Goal: Information Seeking & Learning: Learn about a topic

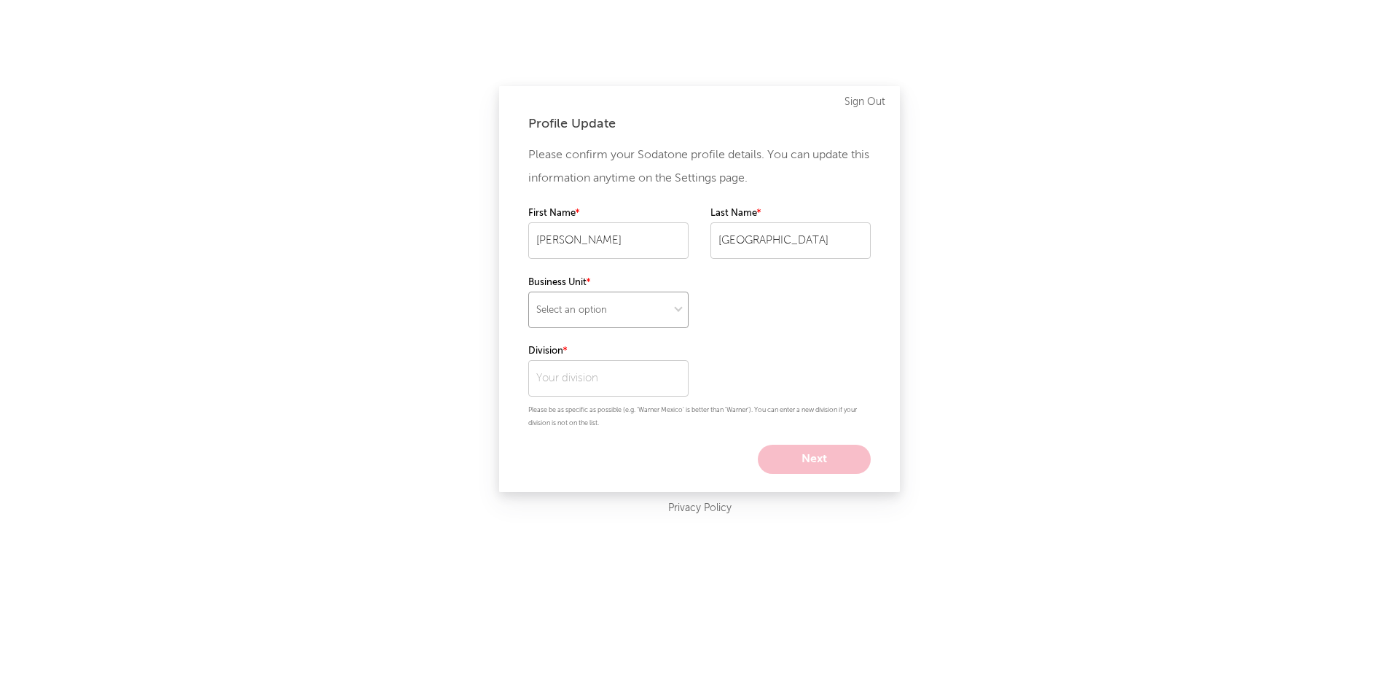
click at [595, 312] on select "Select an option" at bounding box center [608, 310] width 160 height 36
select select "recorded_music"
click at [528, 292] on select "Select an option" at bounding box center [608, 310] width 160 height 36
click at [628, 388] on input "text" at bounding box center [608, 378] width 160 height 36
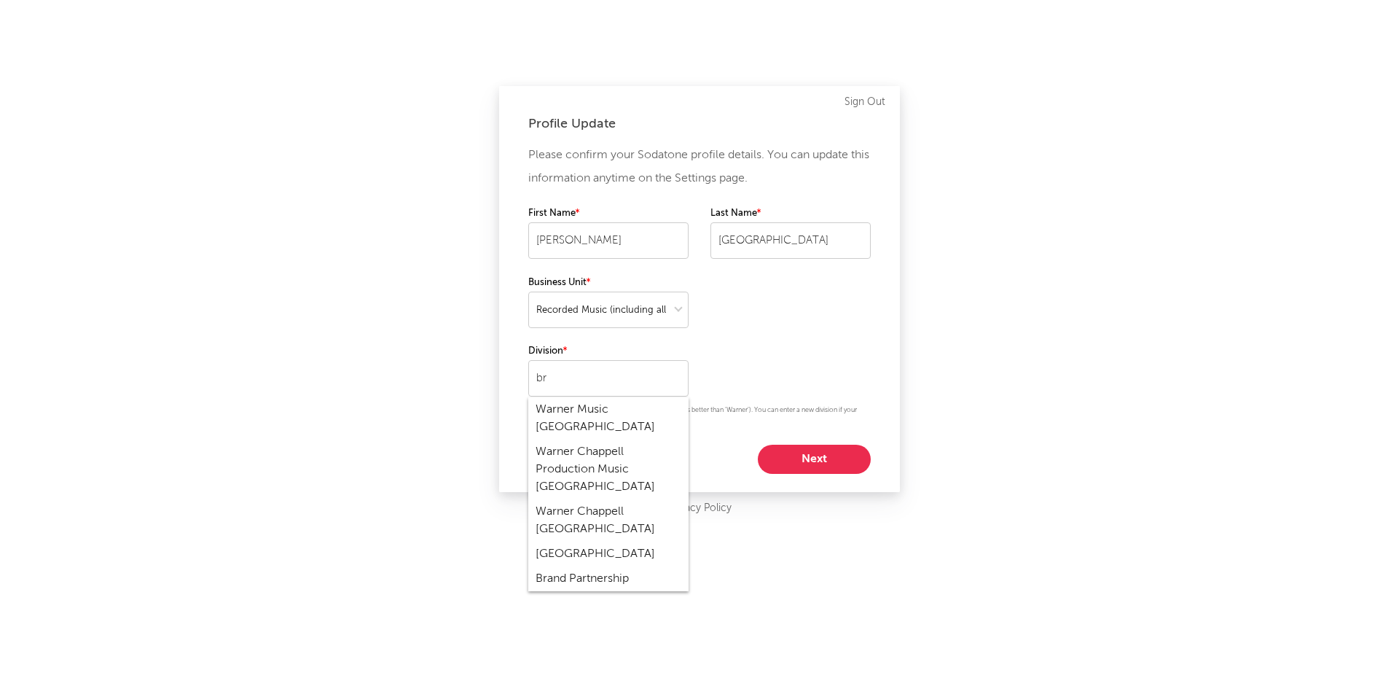
click at [636, 402] on div "Warner Music [GEOGRAPHIC_DATA]" at bounding box center [608, 418] width 160 height 42
type input "Warner Music [GEOGRAPHIC_DATA]"
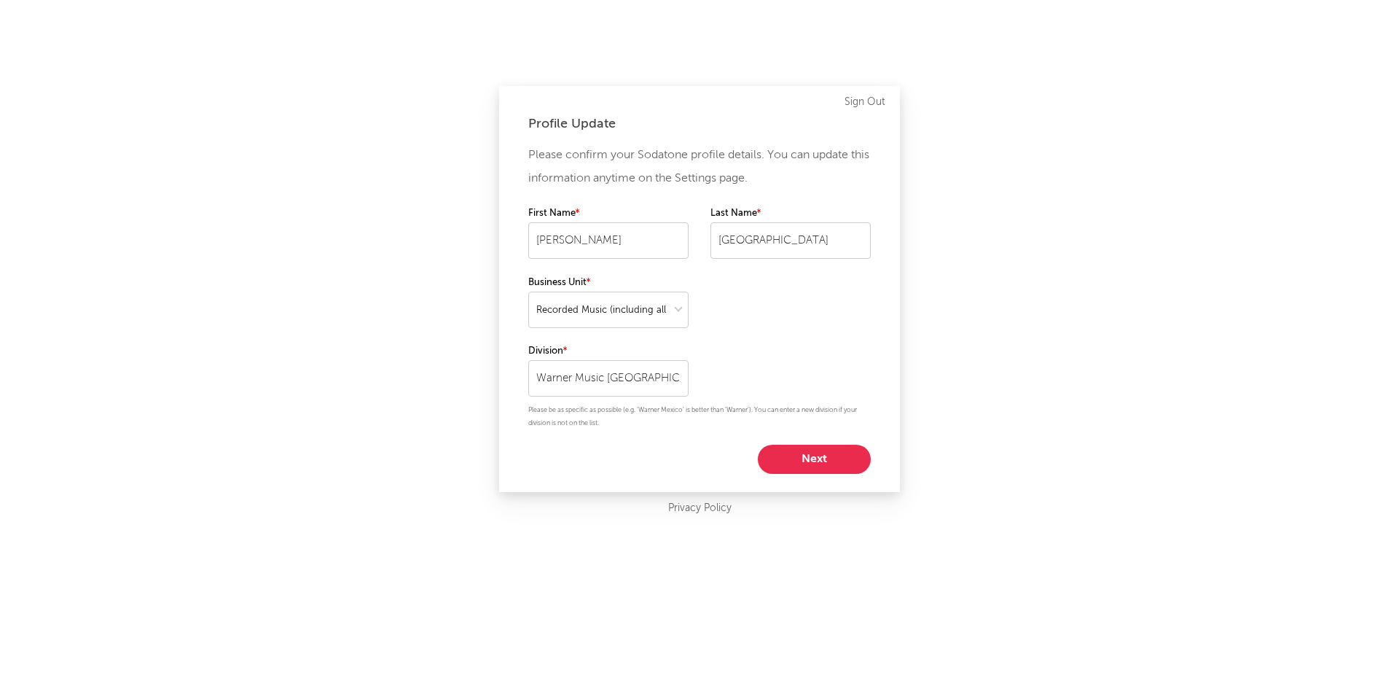
click at [790, 471] on button "Next" at bounding box center [814, 459] width 113 height 29
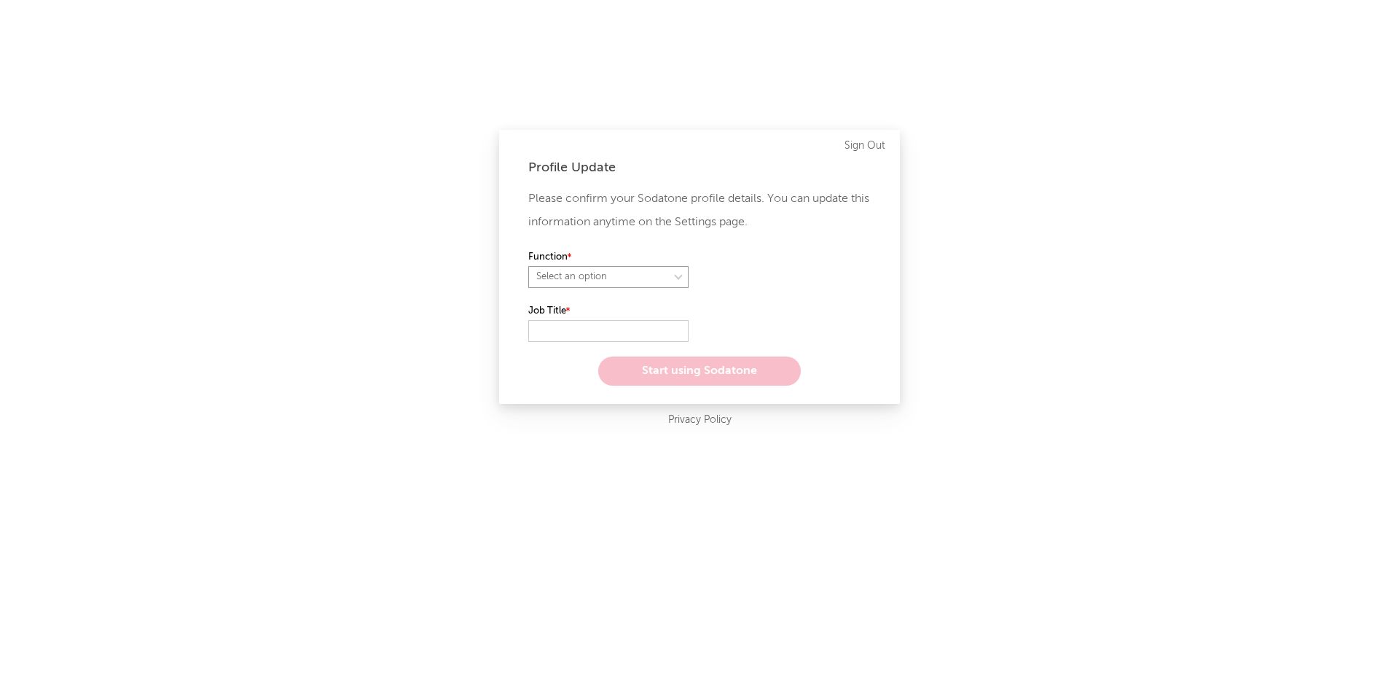
click at [617, 270] on select "Select an option" at bounding box center [608, 277] width 160 height 22
select select "other"
click at [528, 266] on select "Select an option" at bounding box center [608, 277] width 160 height 22
click at [611, 333] on input "text" at bounding box center [608, 331] width 160 height 22
type input "Commercial Manager"
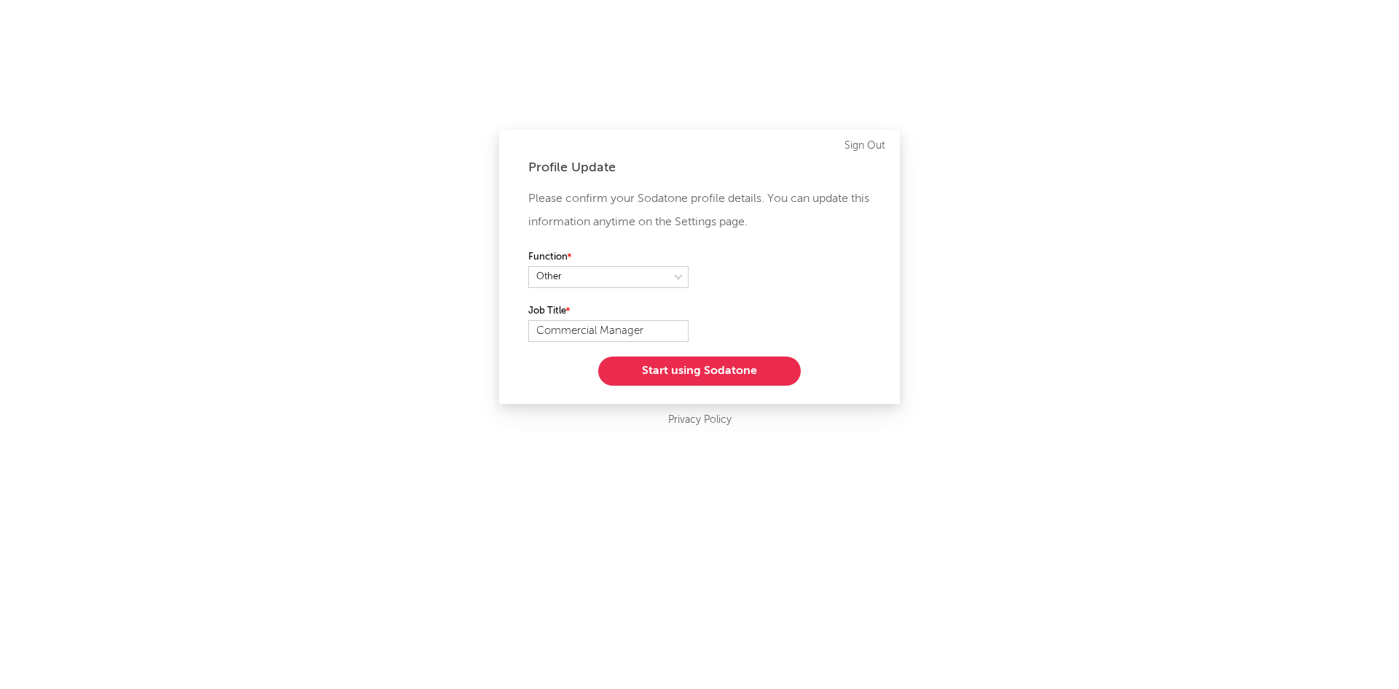
click at [651, 372] on button "Start using Sodatone" at bounding box center [699, 370] width 203 height 29
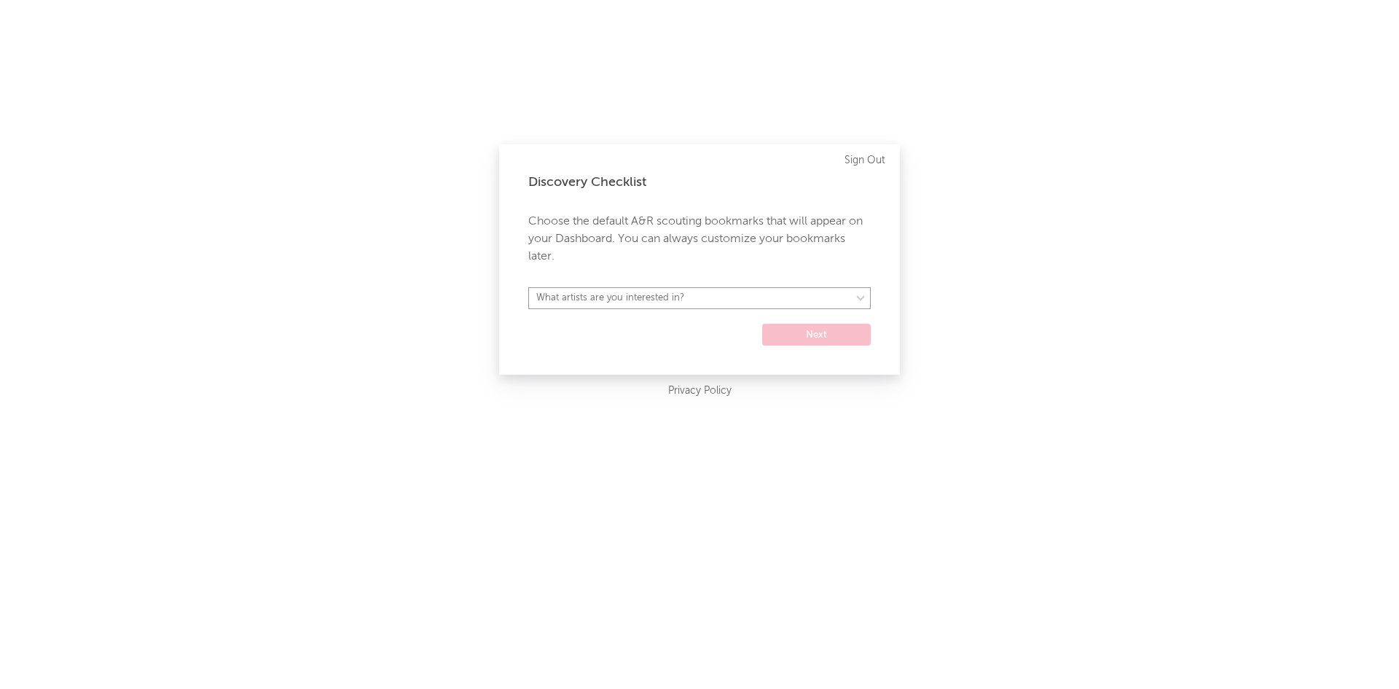
click at [622, 304] on select "What artists are you interested in? Argentina Asia General Australia Austria Be…" at bounding box center [699, 298] width 343 height 22
select select "35"
click at [528, 287] on select "What artists are you interested in? Argentina Asia General Australia Austria Be…" at bounding box center [699, 298] width 343 height 22
click at [832, 337] on button "Next" at bounding box center [816, 335] width 109 height 22
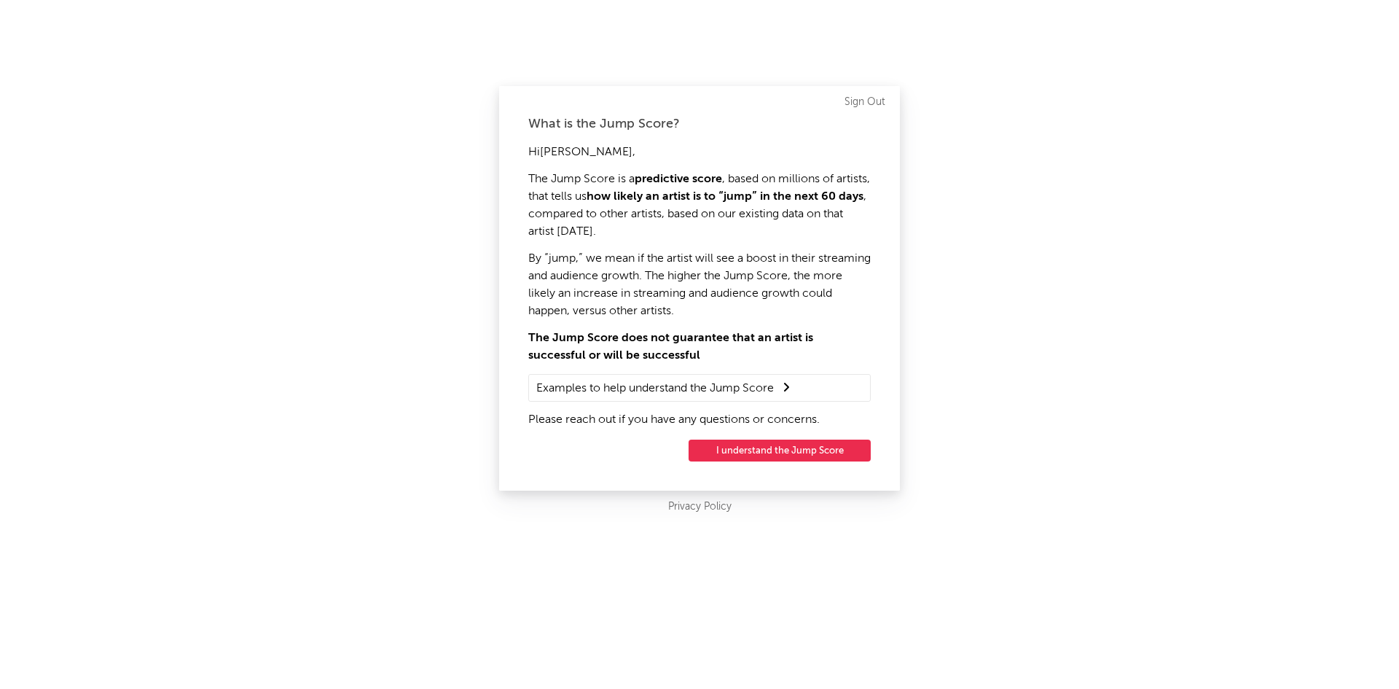
click at [818, 450] on button "I understand the Jump Score" at bounding box center [780, 450] width 182 height 22
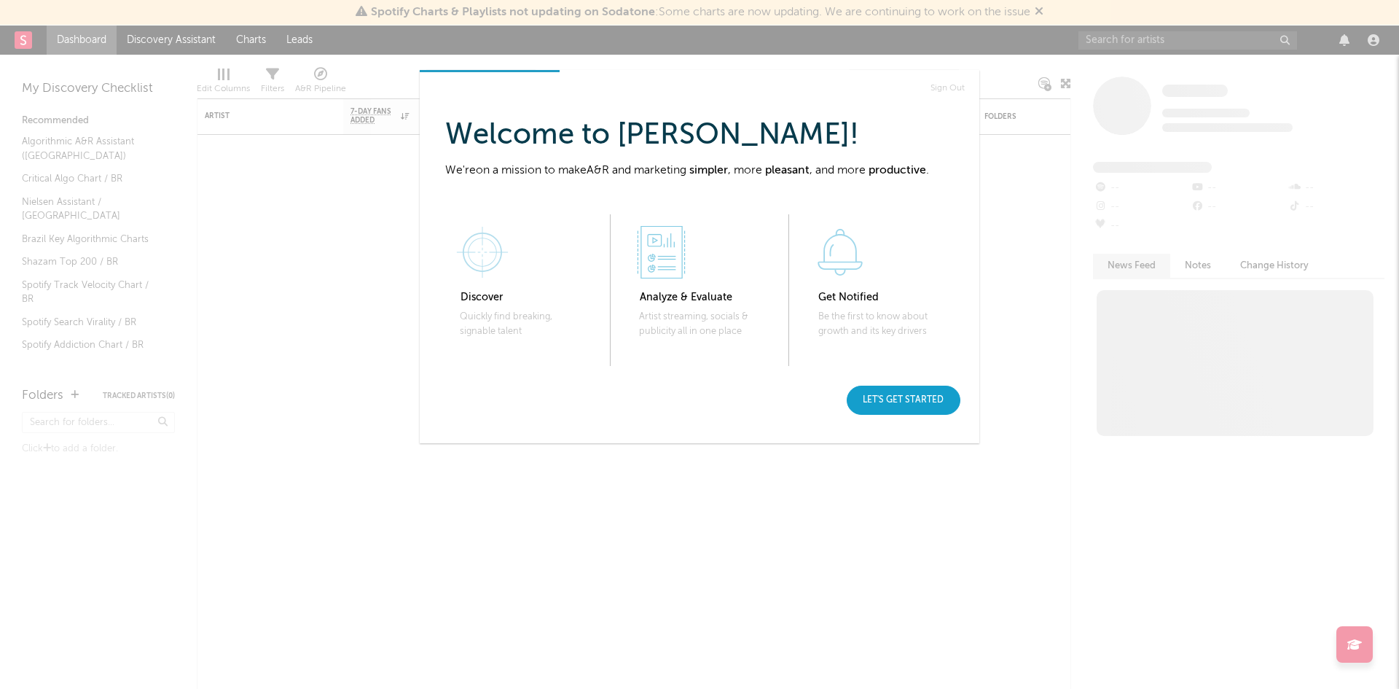
click at [900, 411] on div "Let's get started" at bounding box center [904, 400] width 114 height 29
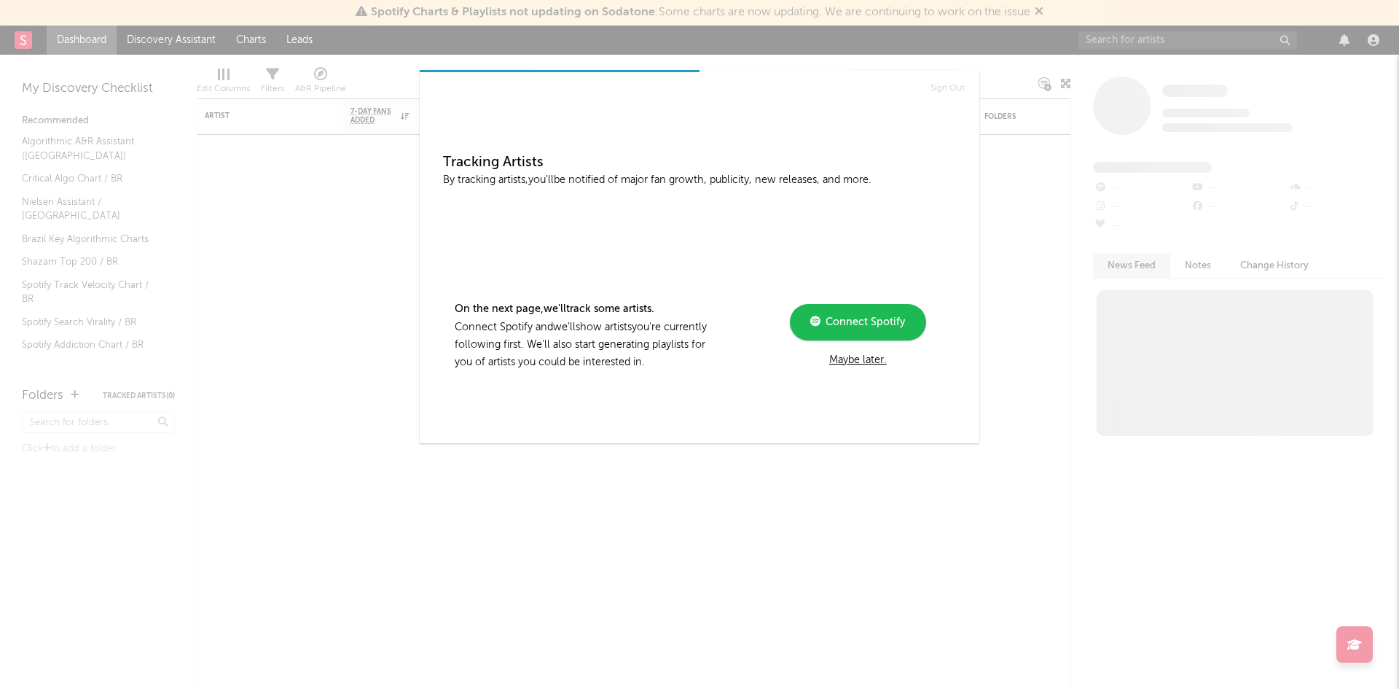
click at [865, 360] on div "Maybe later." at bounding box center [858, 359] width 196 height 17
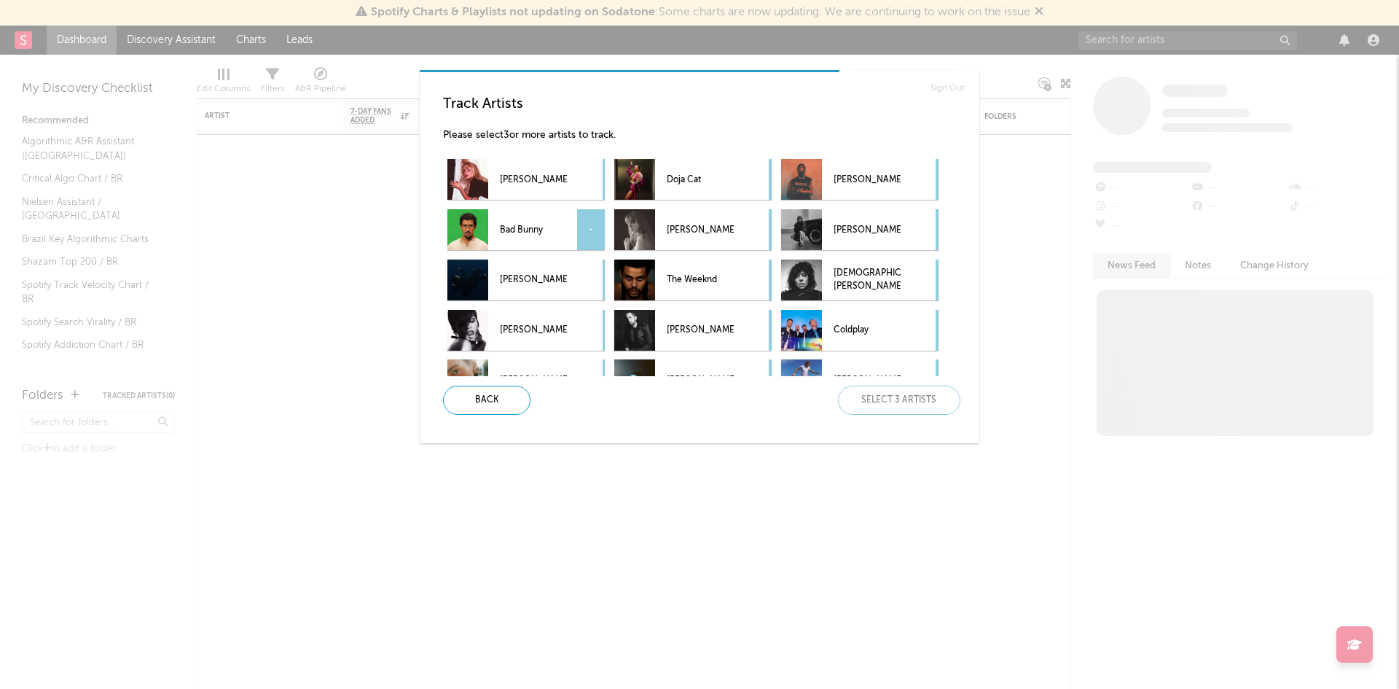
click at [554, 223] on p "Bad Bunny" at bounding box center [533, 230] width 67 height 33
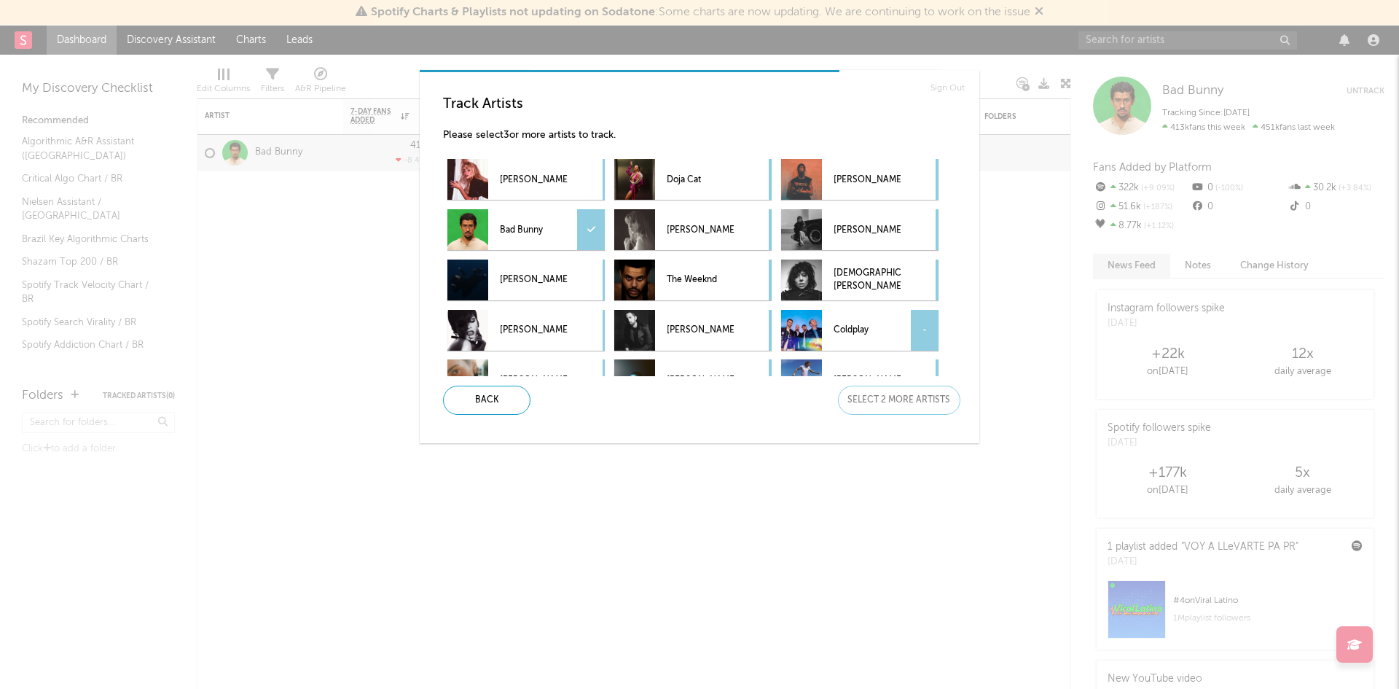
click at [869, 329] on p "Coldplay" at bounding box center [867, 330] width 67 height 33
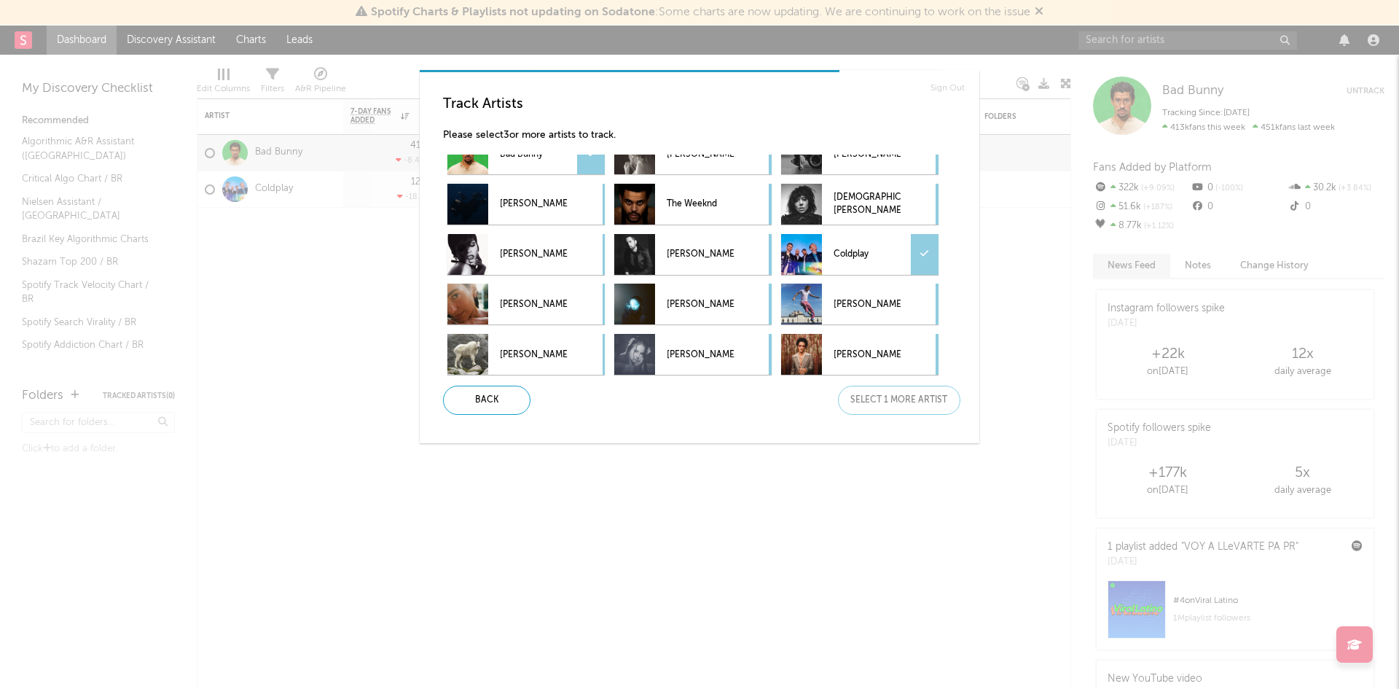
scroll to position [77, 0]
click at [553, 291] on p "Dua Lipa" at bounding box center [533, 303] width 67 height 33
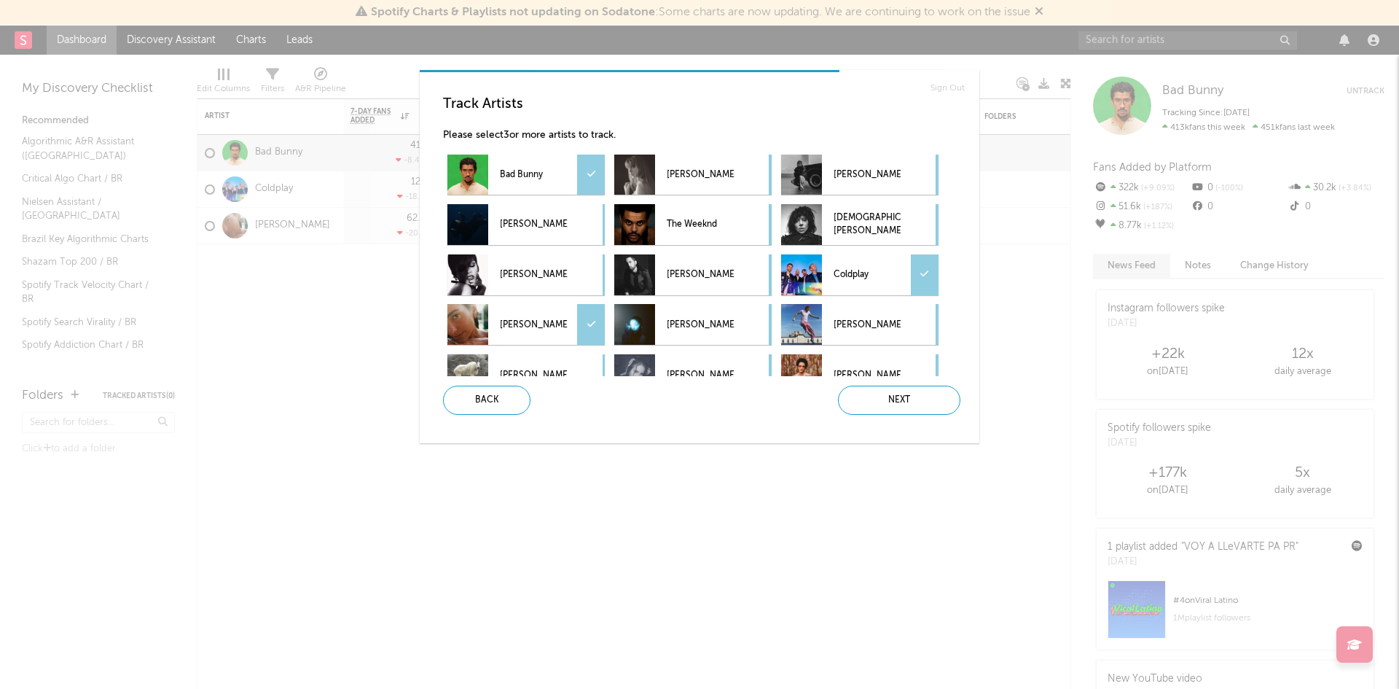
scroll to position [55, 0]
click at [550, 166] on p "Bad Bunny" at bounding box center [533, 175] width 67 height 33
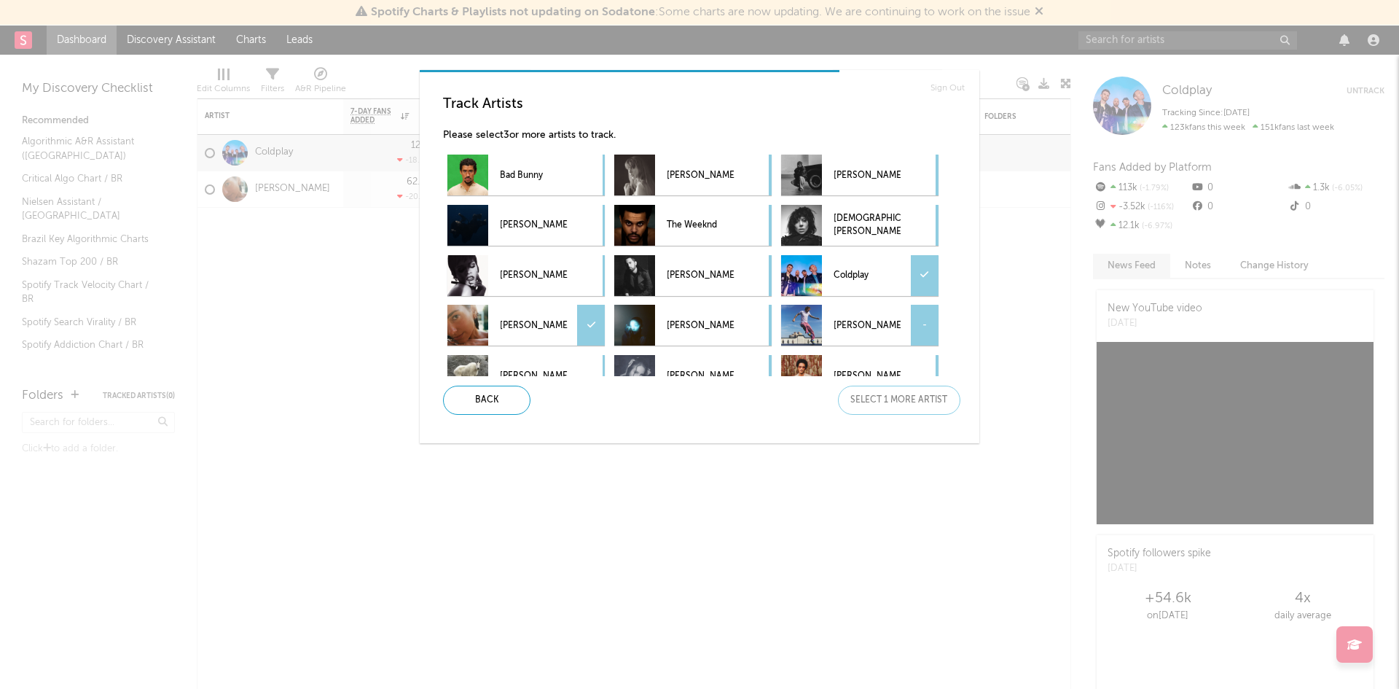
click at [880, 330] on p "Ed Sheeran" at bounding box center [867, 325] width 67 height 33
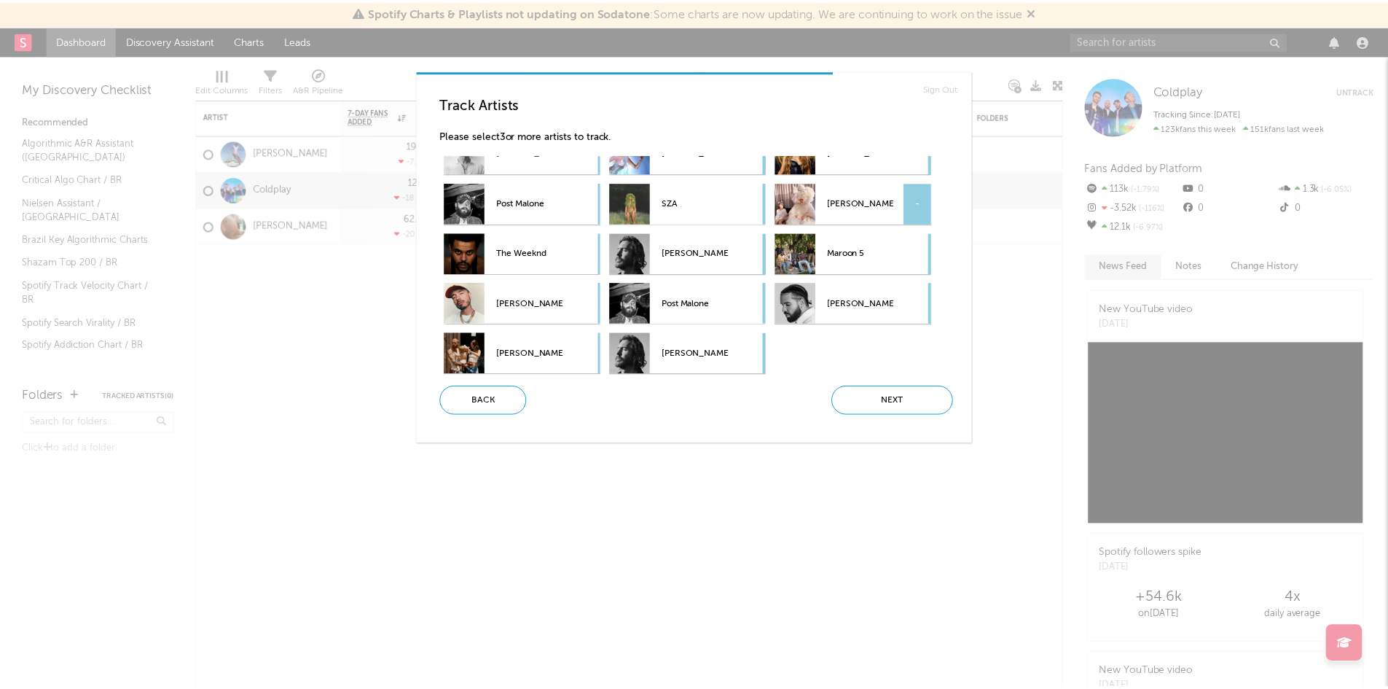
scroll to position [330, 0]
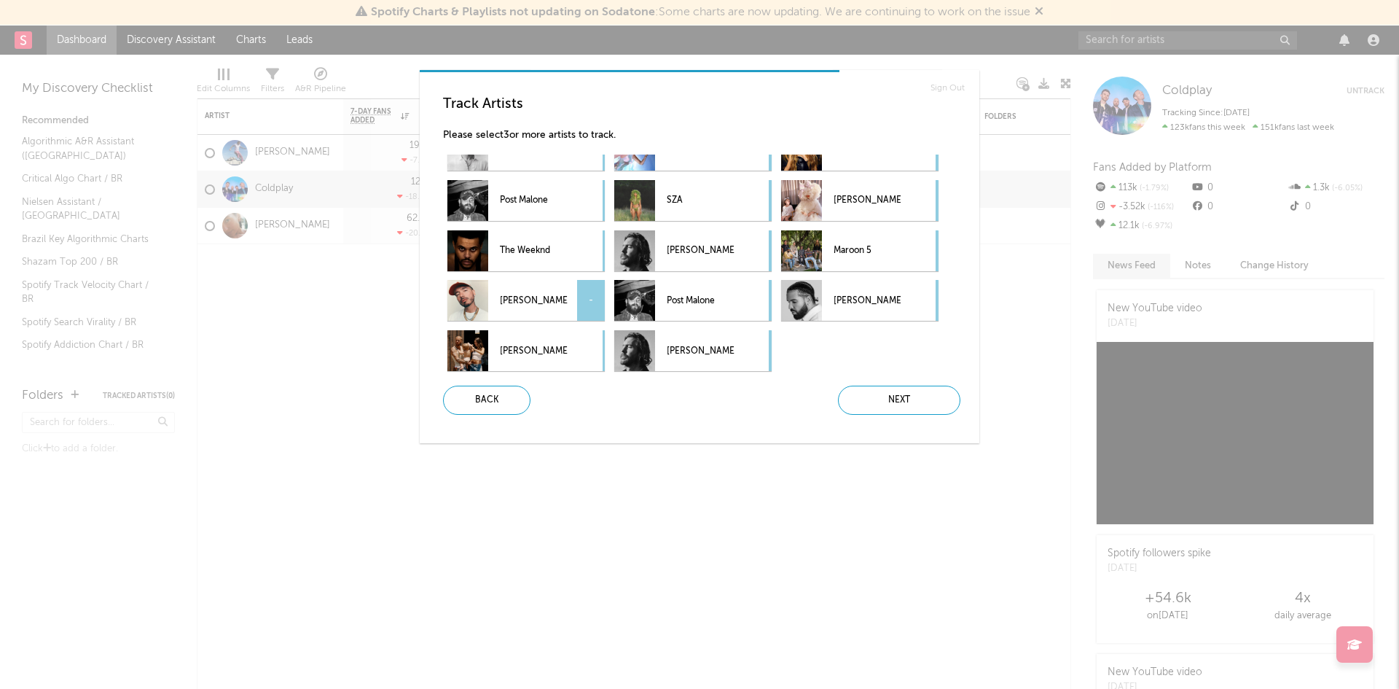
click at [506, 299] on p "J Balvin" at bounding box center [533, 300] width 67 height 33
click at [859, 399] on div "Next" at bounding box center [899, 400] width 122 height 29
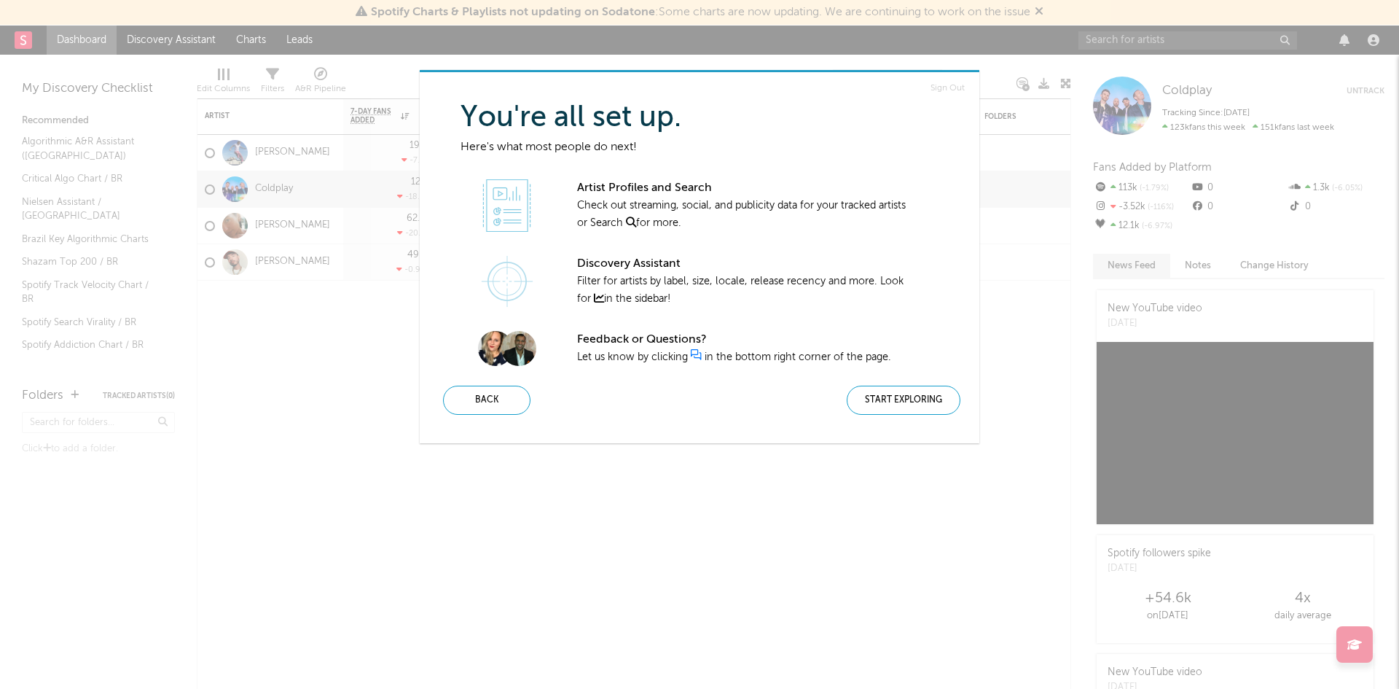
click at [859, 399] on div "Start Exploring" at bounding box center [904, 400] width 114 height 29
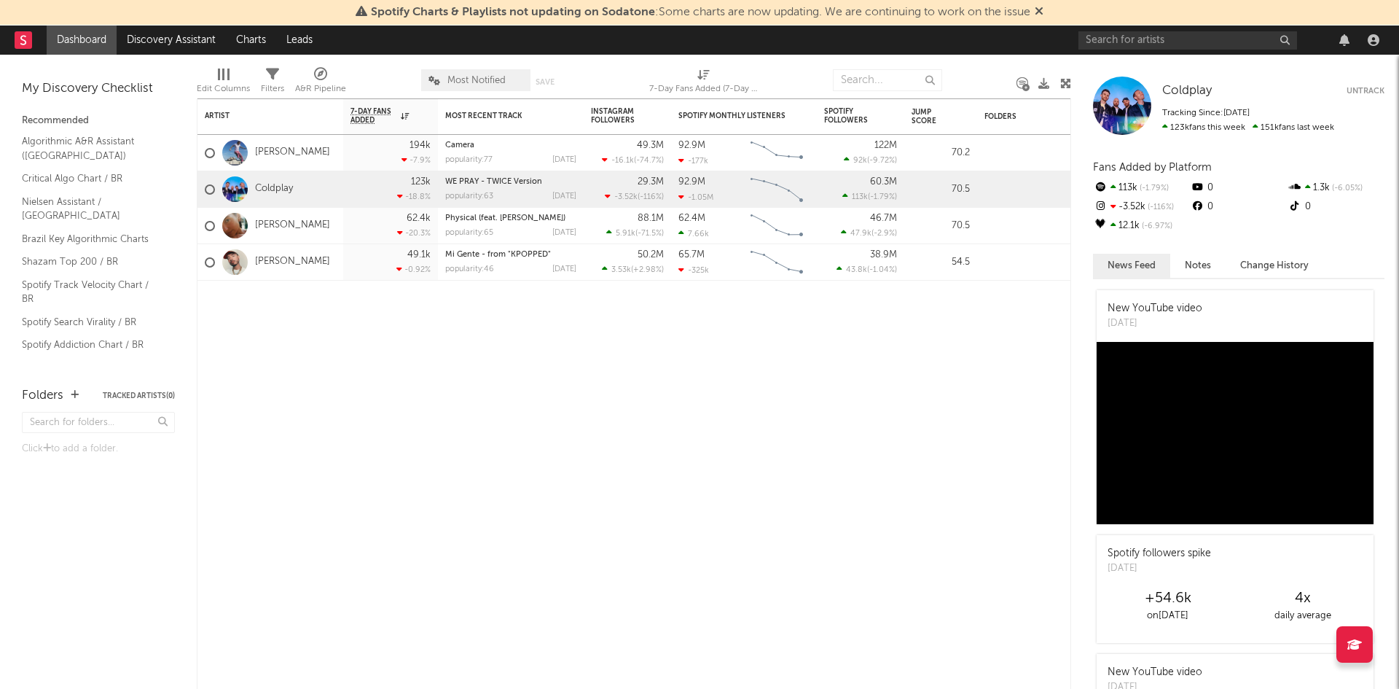
click at [324, 83] on div "A&R Pipeline" at bounding box center [320, 88] width 51 height 17
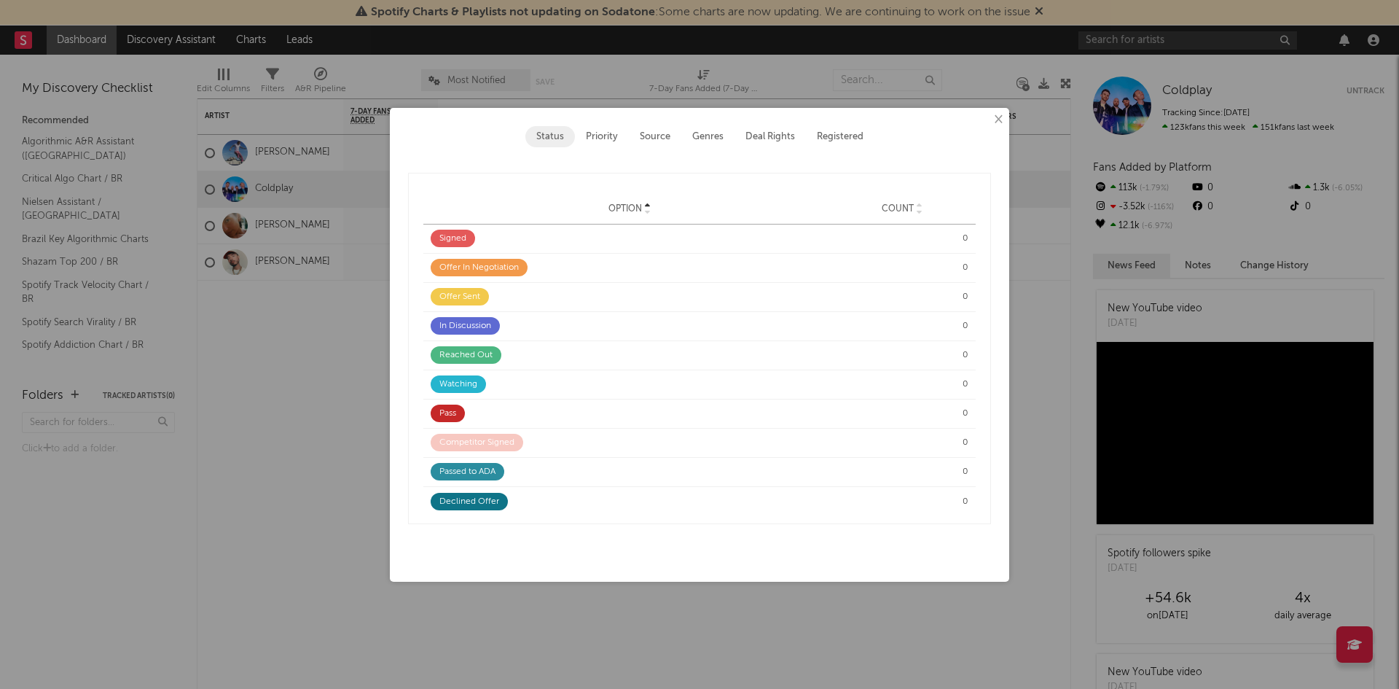
click at [1000, 118] on button "×" at bounding box center [998, 120] width 16 height 16
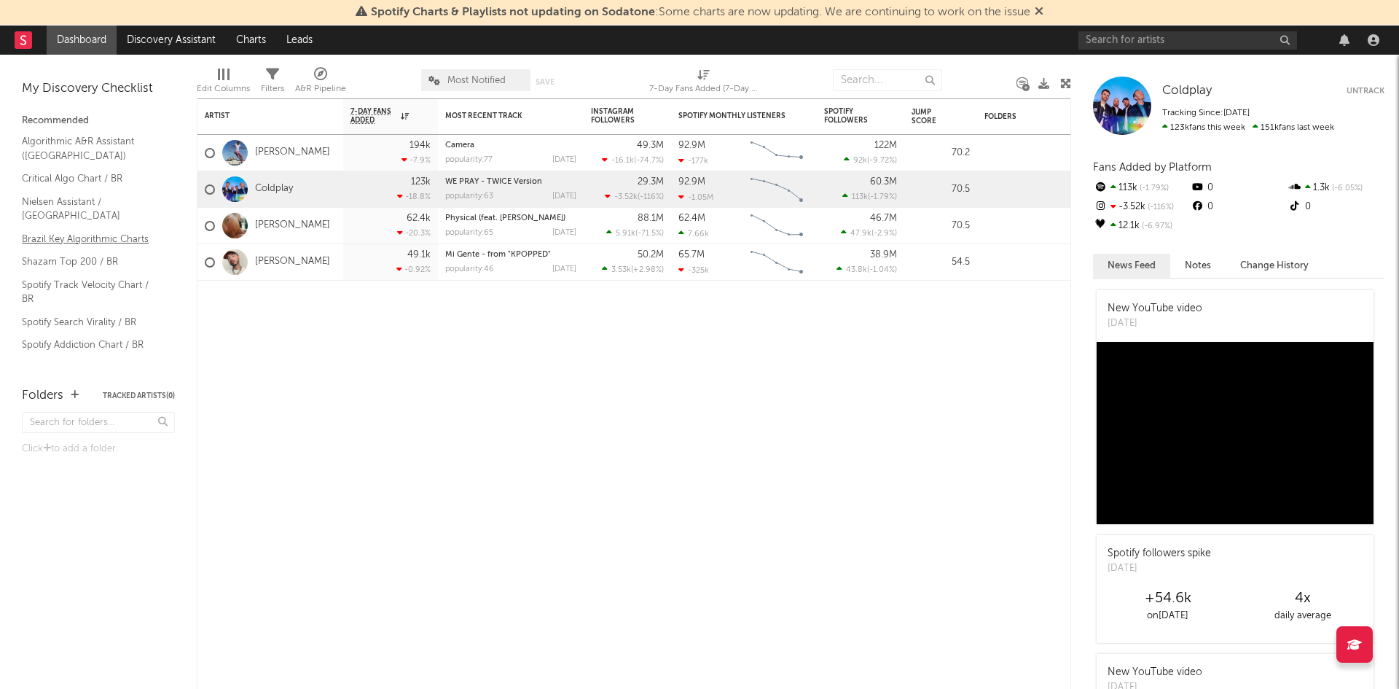
click at [137, 231] on link "Brazil Key Algorithmic Charts" at bounding box center [91, 239] width 138 height 16
click at [1180, 39] on input "text" at bounding box center [1188, 40] width 219 height 18
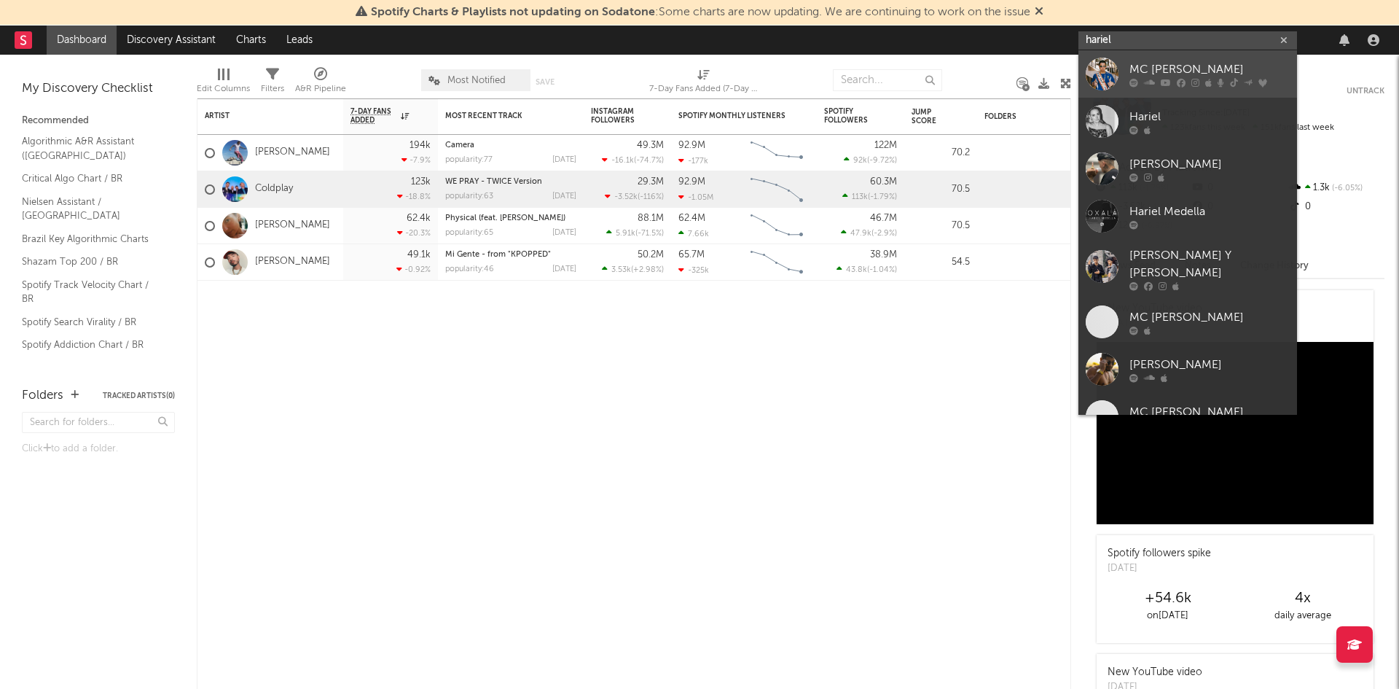
type input "hariel"
click at [1189, 77] on div "MC Hariel" at bounding box center [1210, 68] width 160 height 17
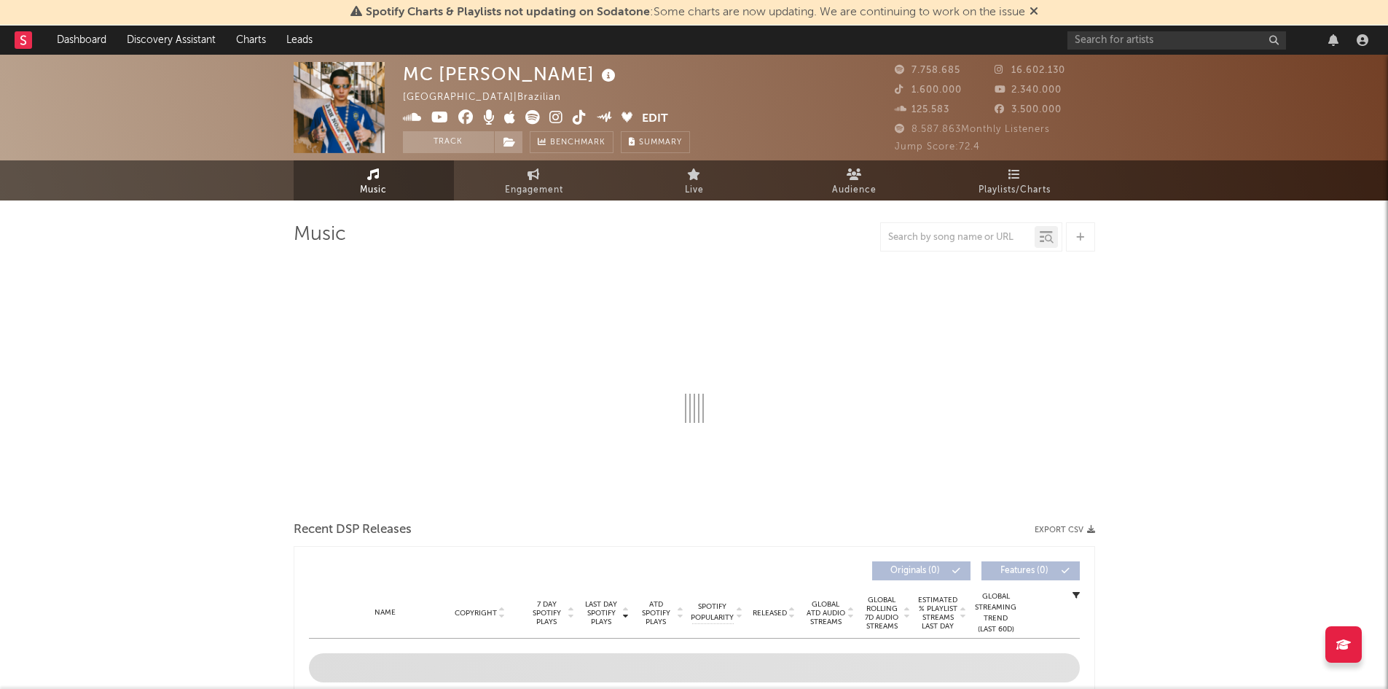
select select "6m"
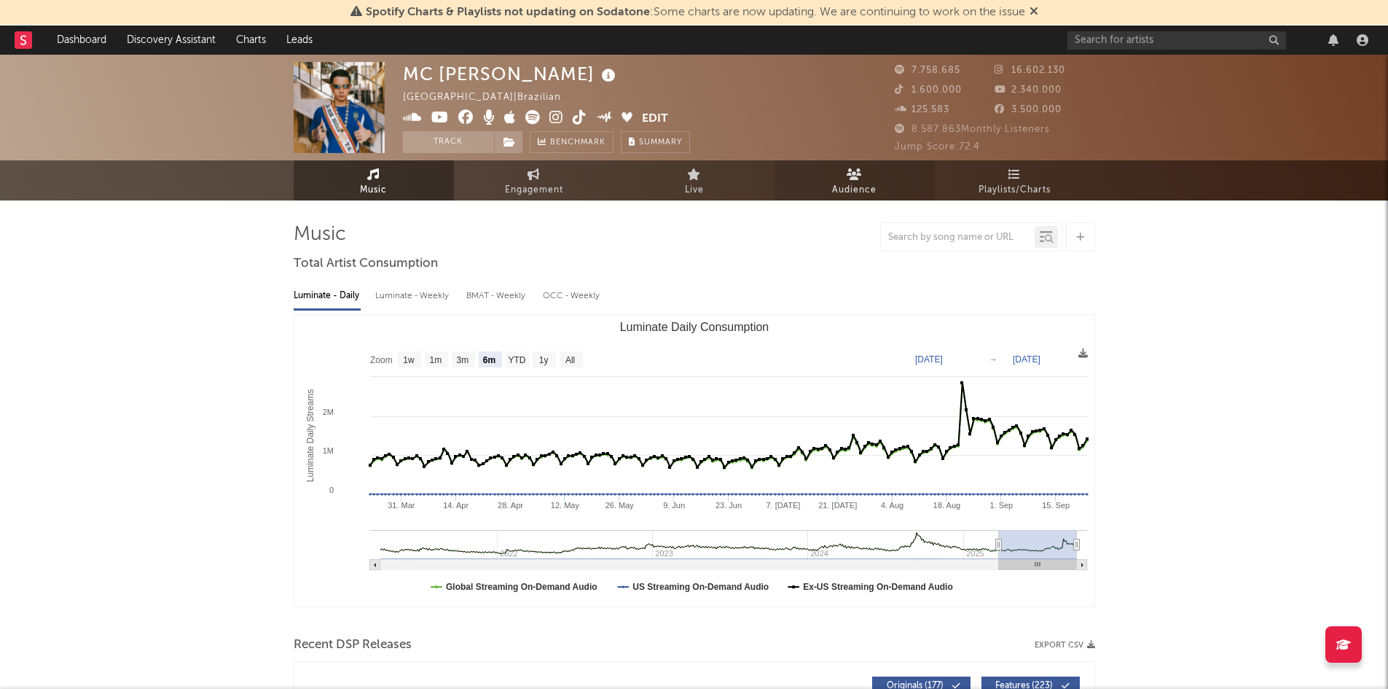
click at [851, 180] on link "Audience" at bounding box center [855, 180] width 160 height 40
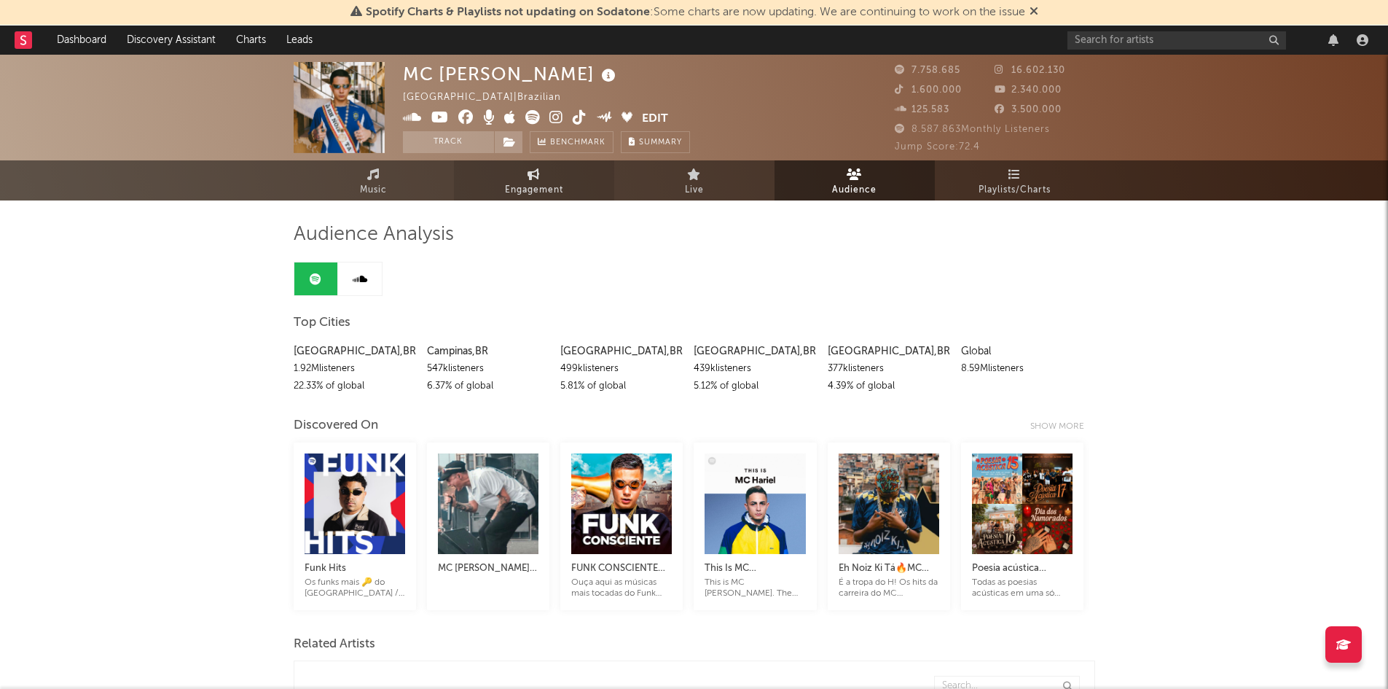
click at [537, 176] on icon at bounding box center [534, 174] width 12 height 12
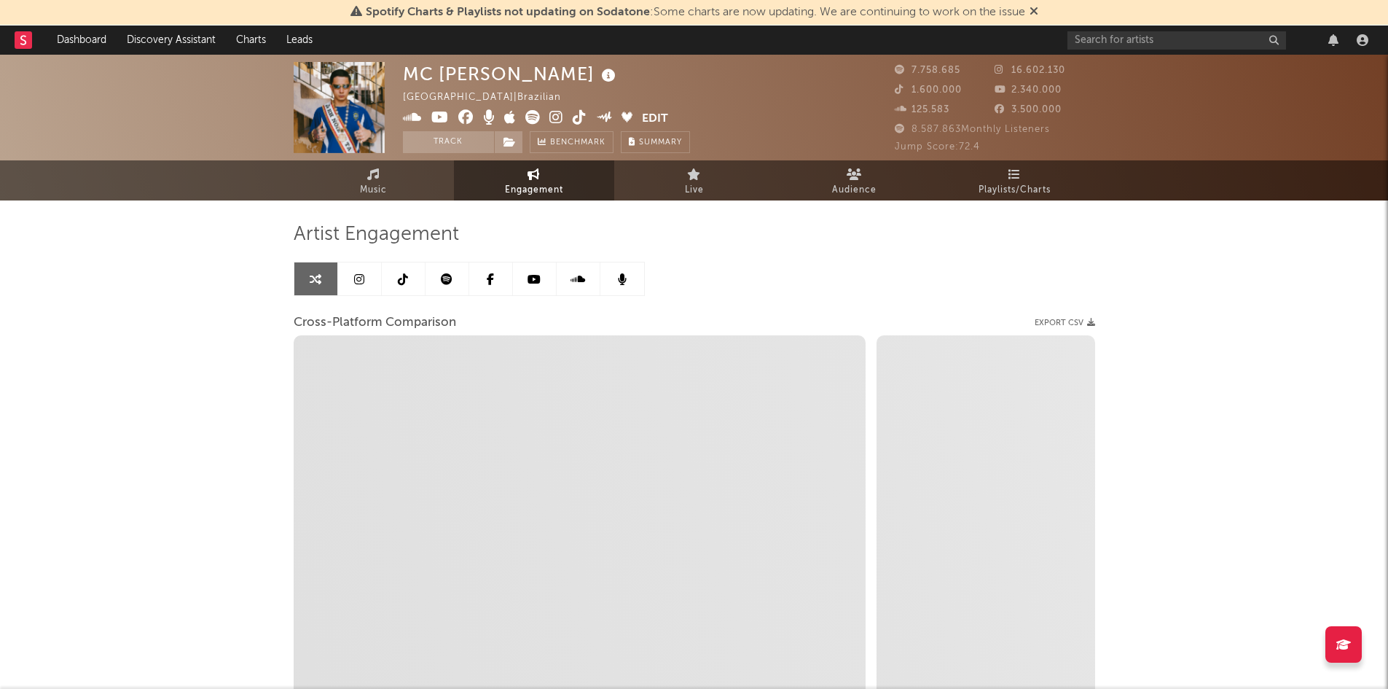
select select "1w"
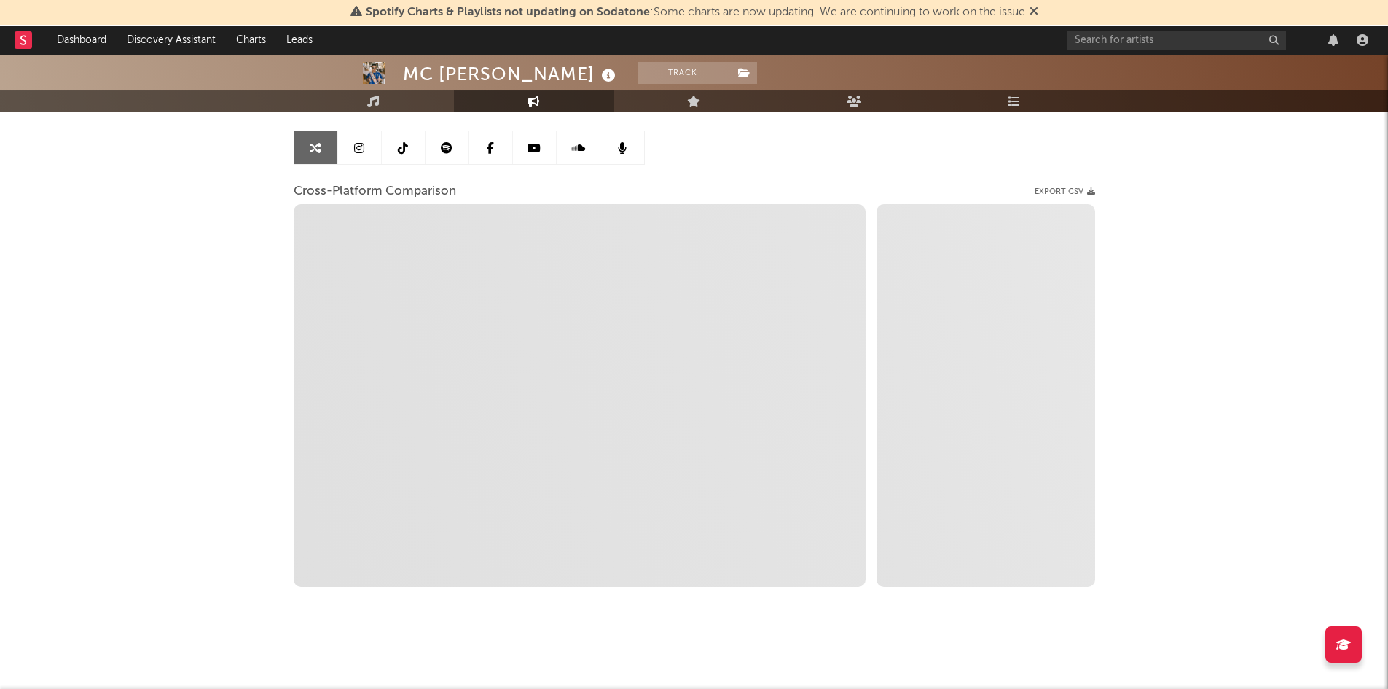
select select "1m"
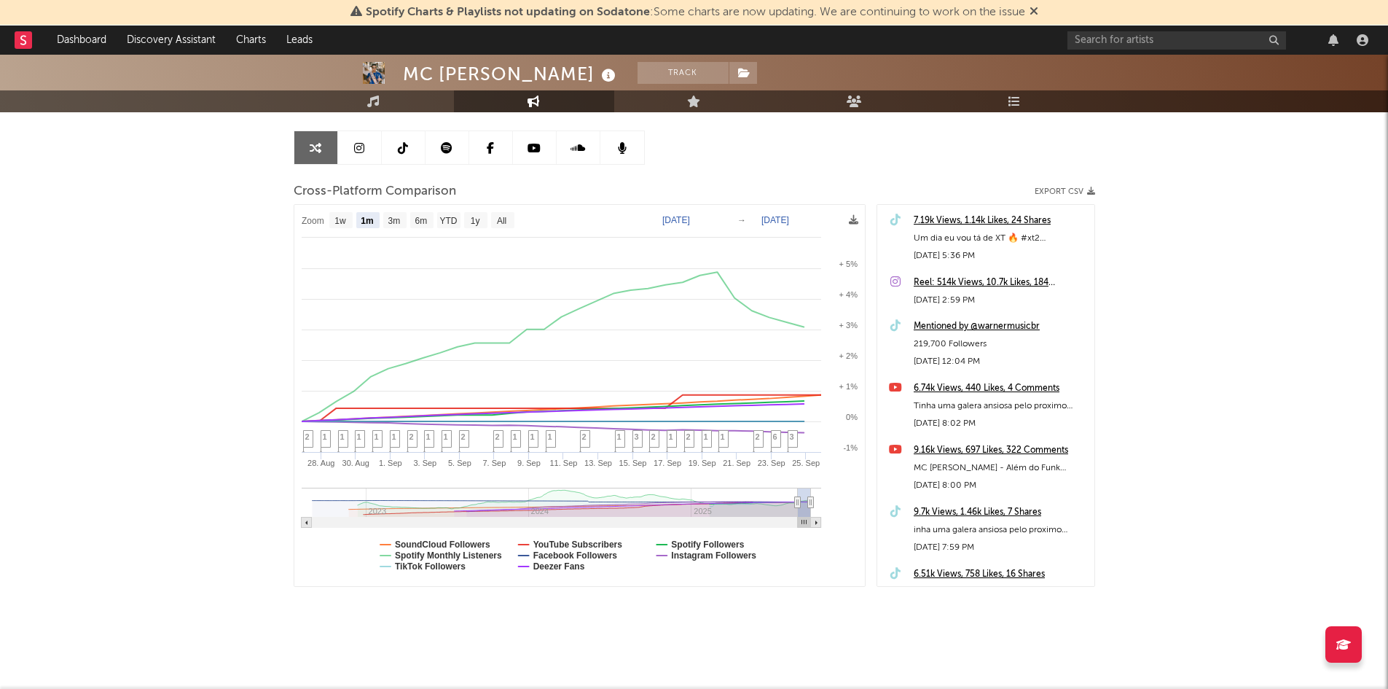
click at [356, 157] on link at bounding box center [360, 147] width 44 height 33
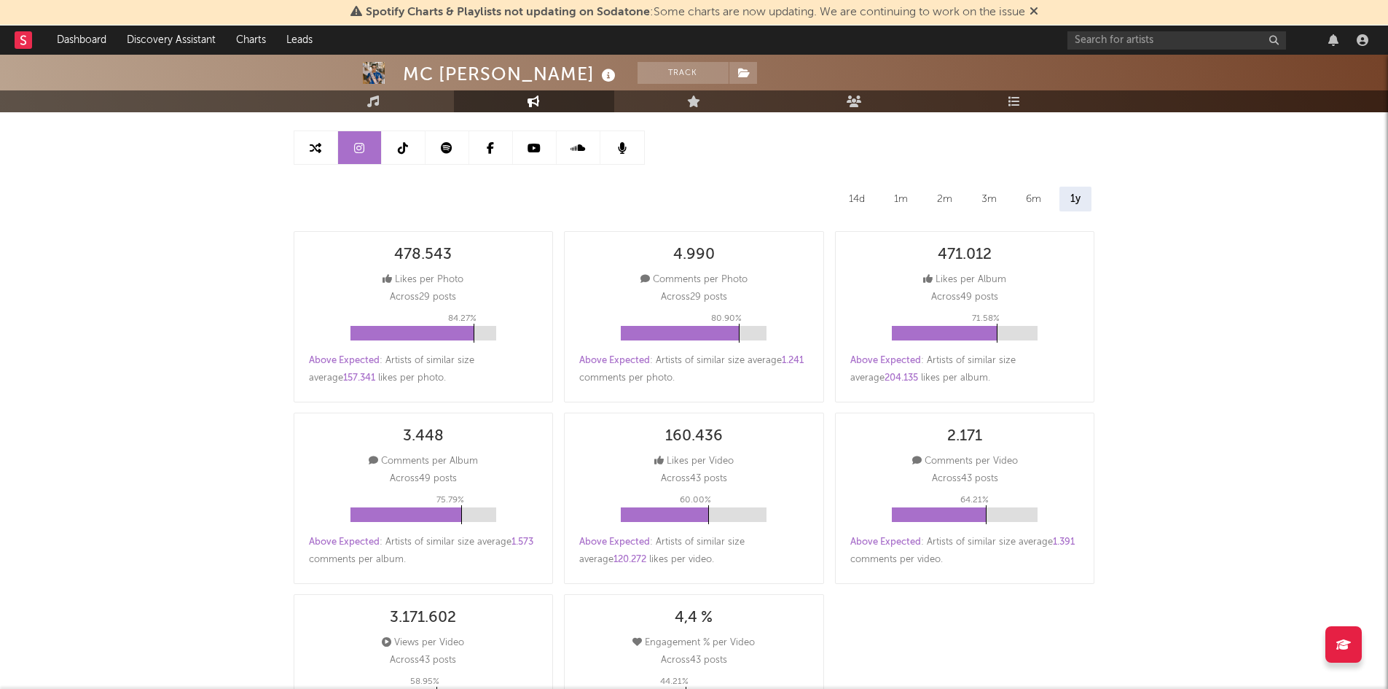
select select "6m"
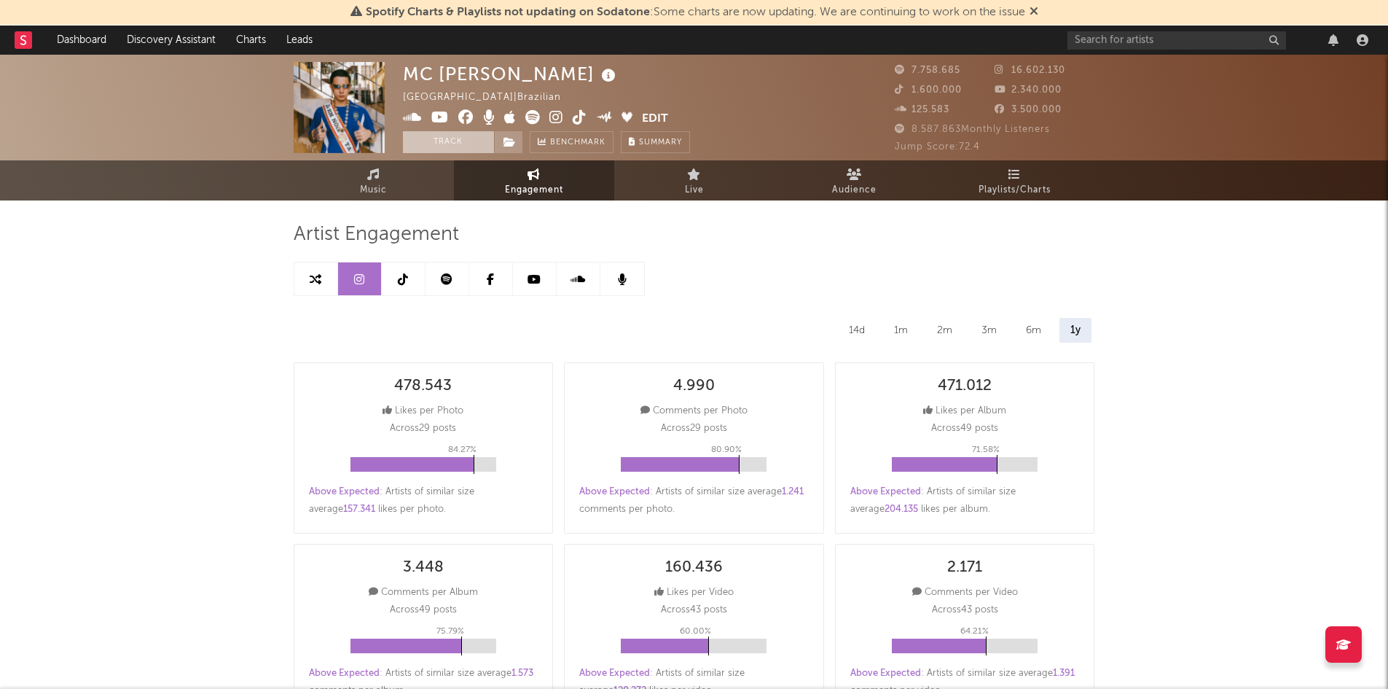
click at [444, 144] on button "Track" at bounding box center [448, 142] width 91 height 22
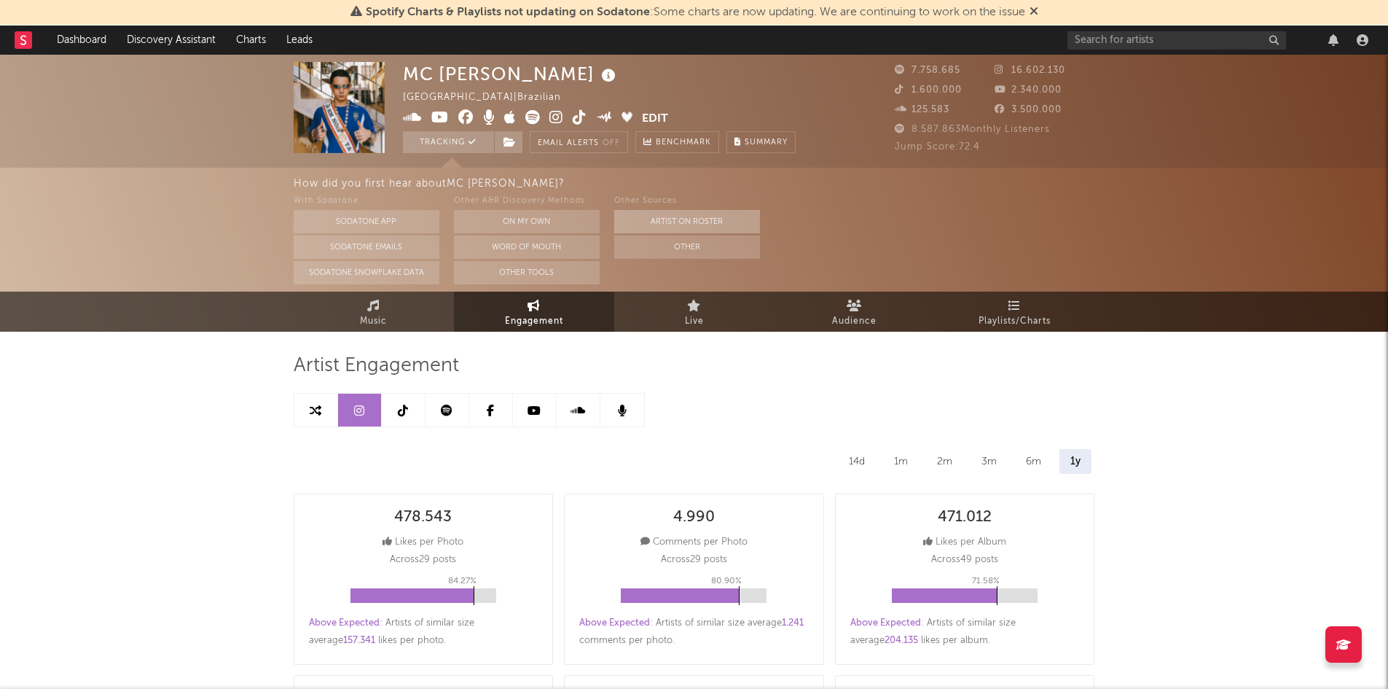
click at [681, 224] on button "Artist on Roster" at bounding box center [687, 221] width 146 height 23
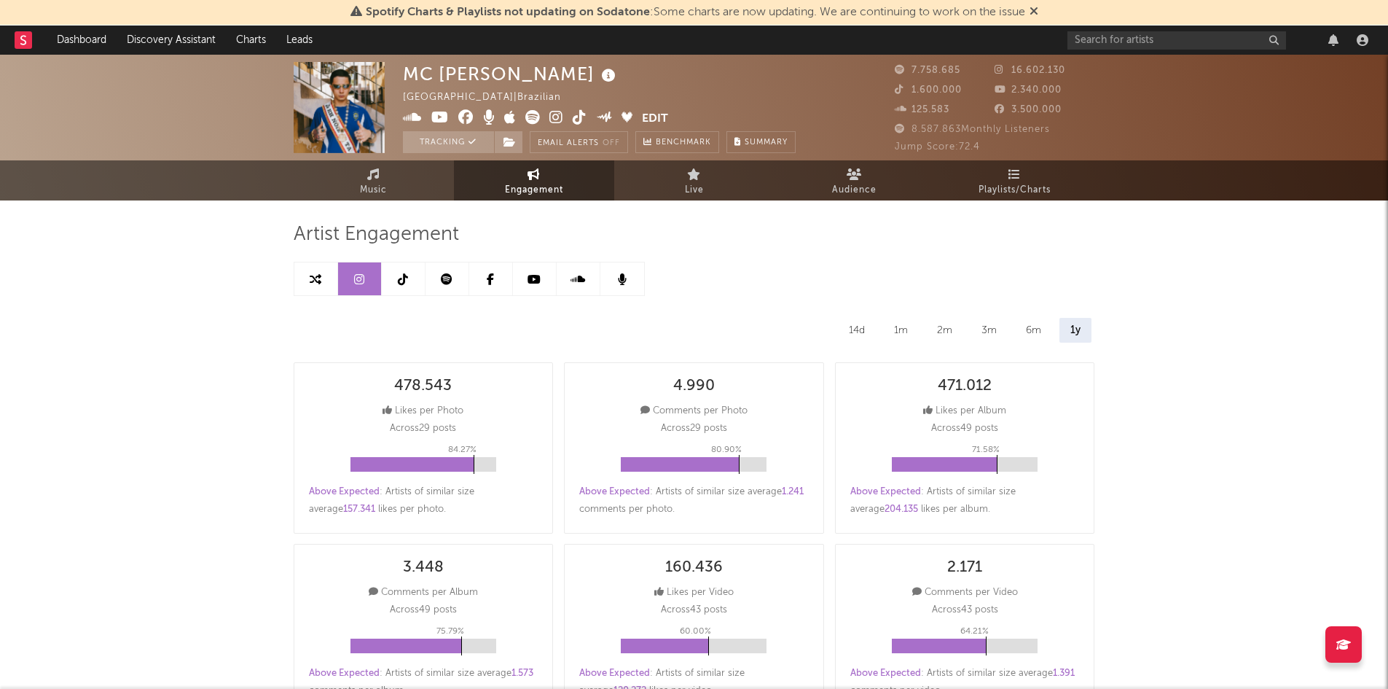
click at [716, 410] on div "Comments per Photo" at bounding box center [694, 410] width 107 height 17
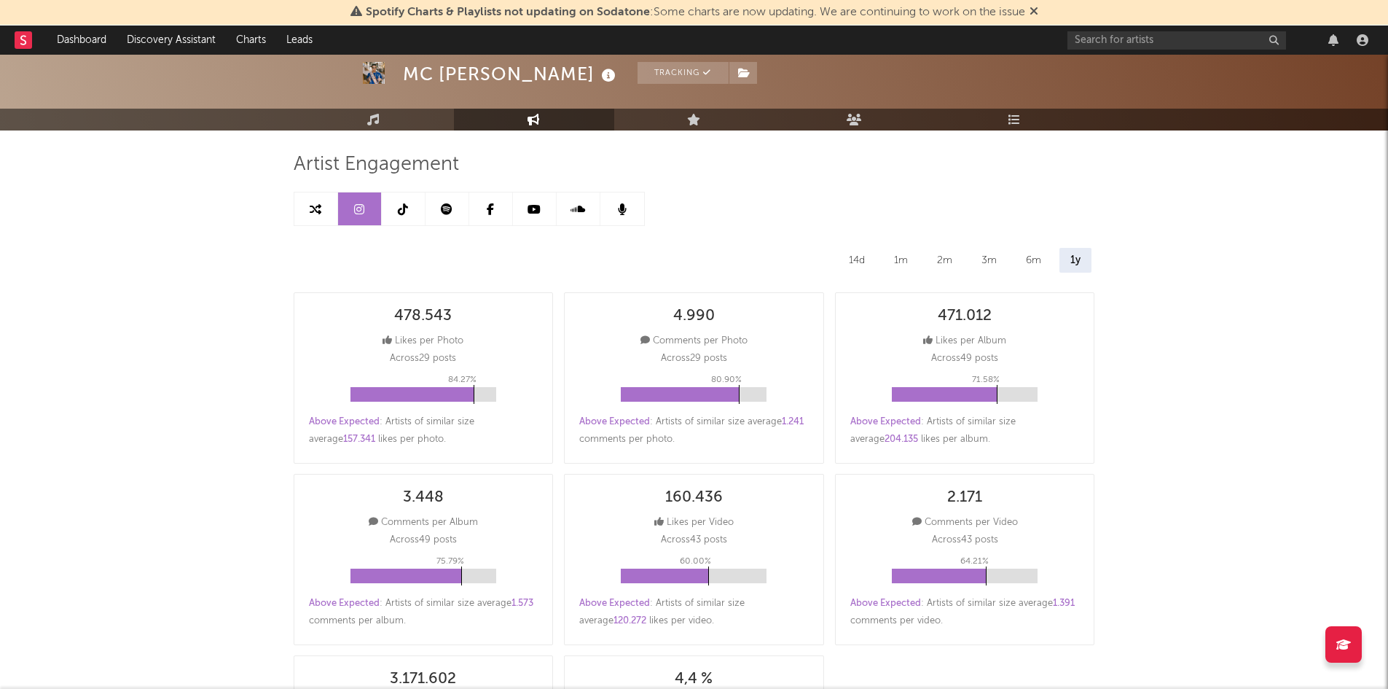
scroll to position [55, 0]
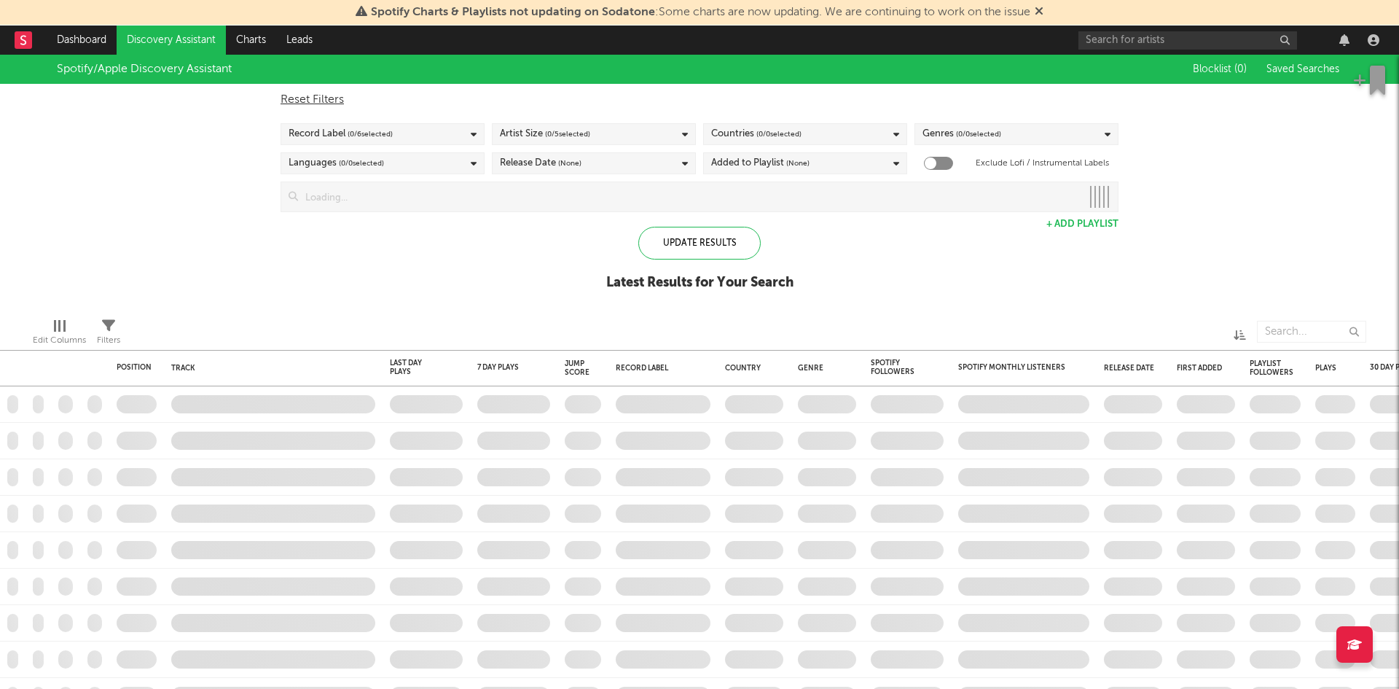
checkbox input "true"
